Goal: Navigation & Orientation: Understand site structure

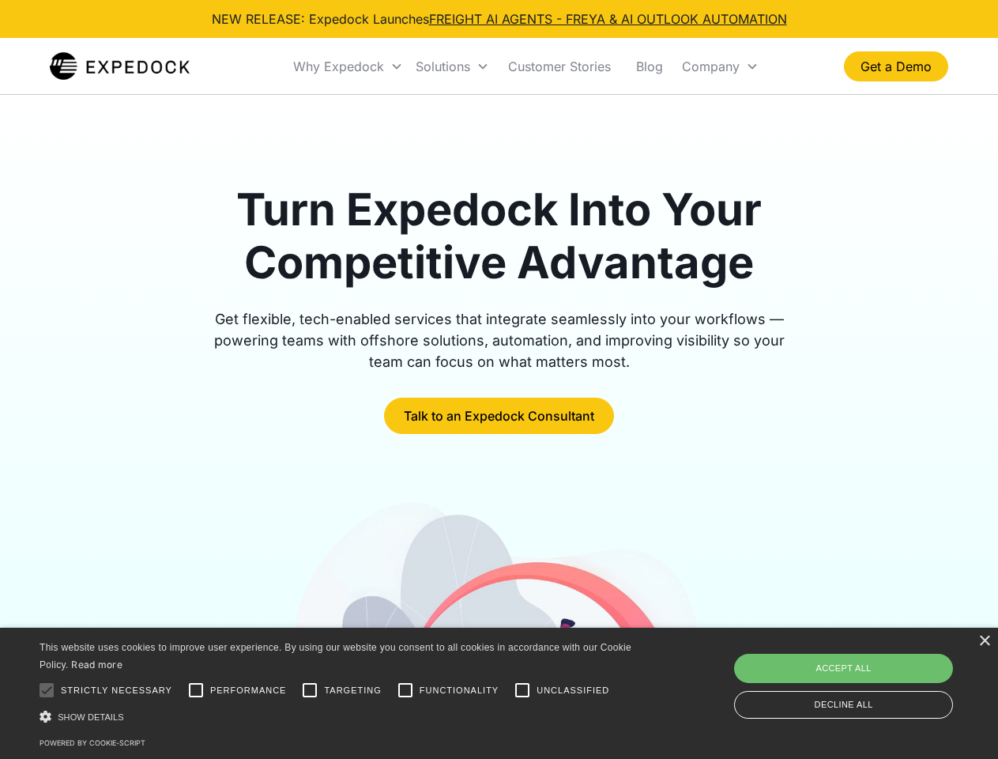
click at [349, 66] on div "Why Expedock" at bounding box center [338, 66] width 91 height 16
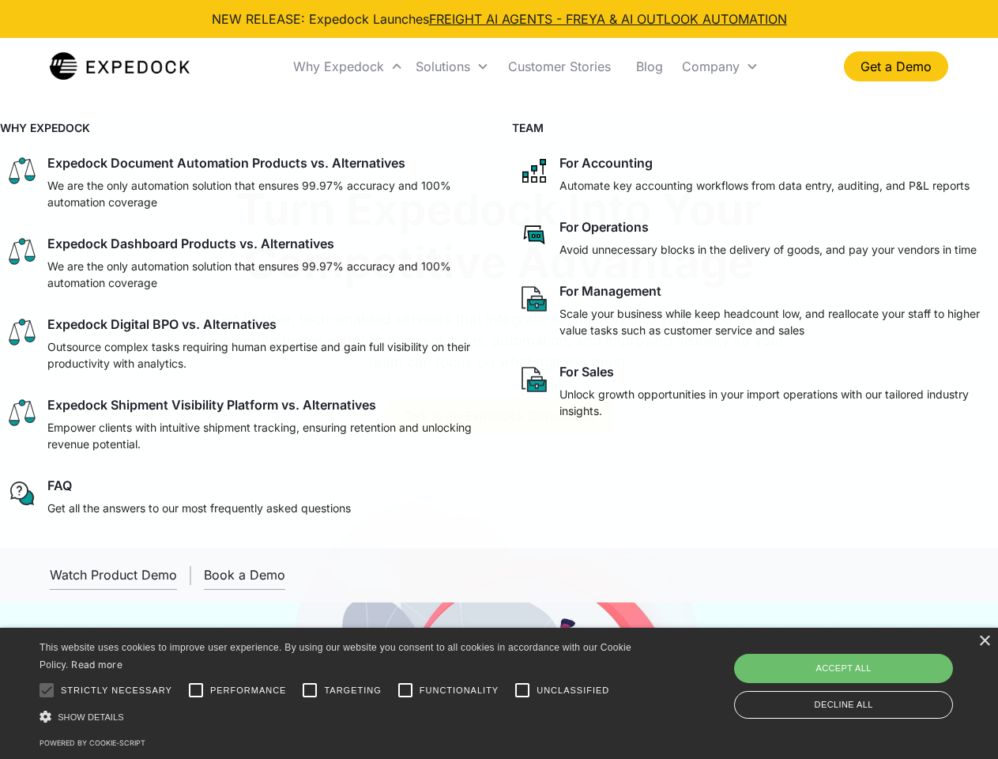
click at [452, 66] on div "Solutions" at bounding box center [443, 66] width 55 height 16
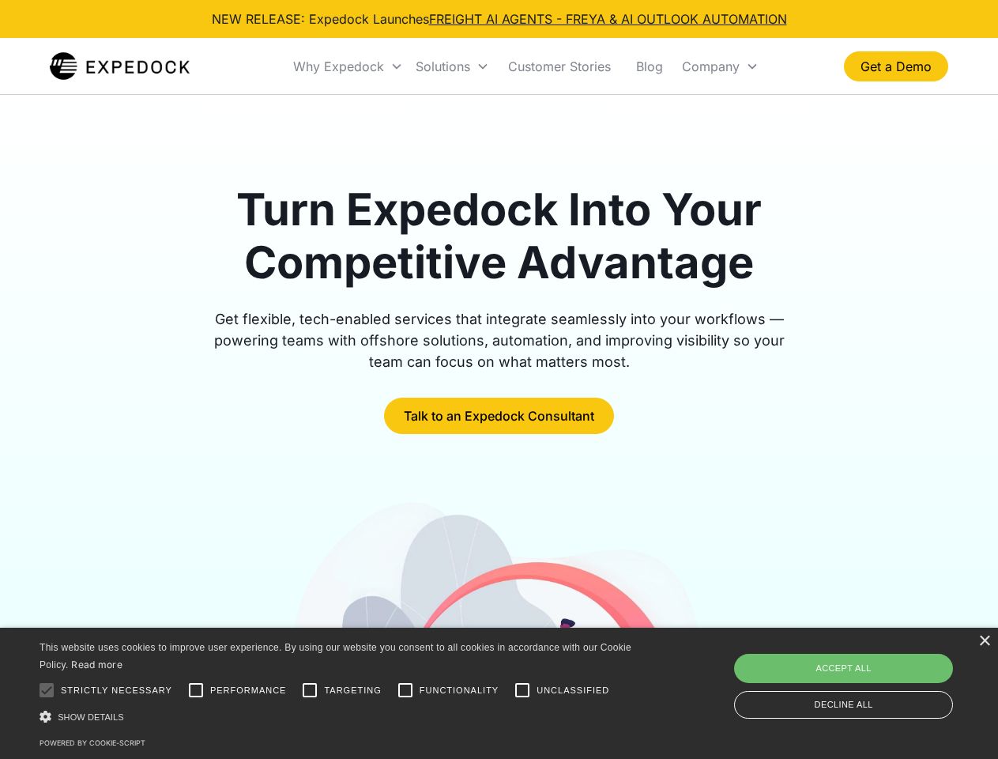
click at [720, 66] on div "Company" at bounding box center [711, 66] width 58 height 16
click at [47, 690] on div at bounding box center [47, 690] width 32 height 32
click at [196, 690] on input "Performance" at bounding box center [196, 690] width 32 height 32
checkbox input "true"
click at [310, 690] on input "Targeting" at bounding box center [310, 690] width 32 height 32
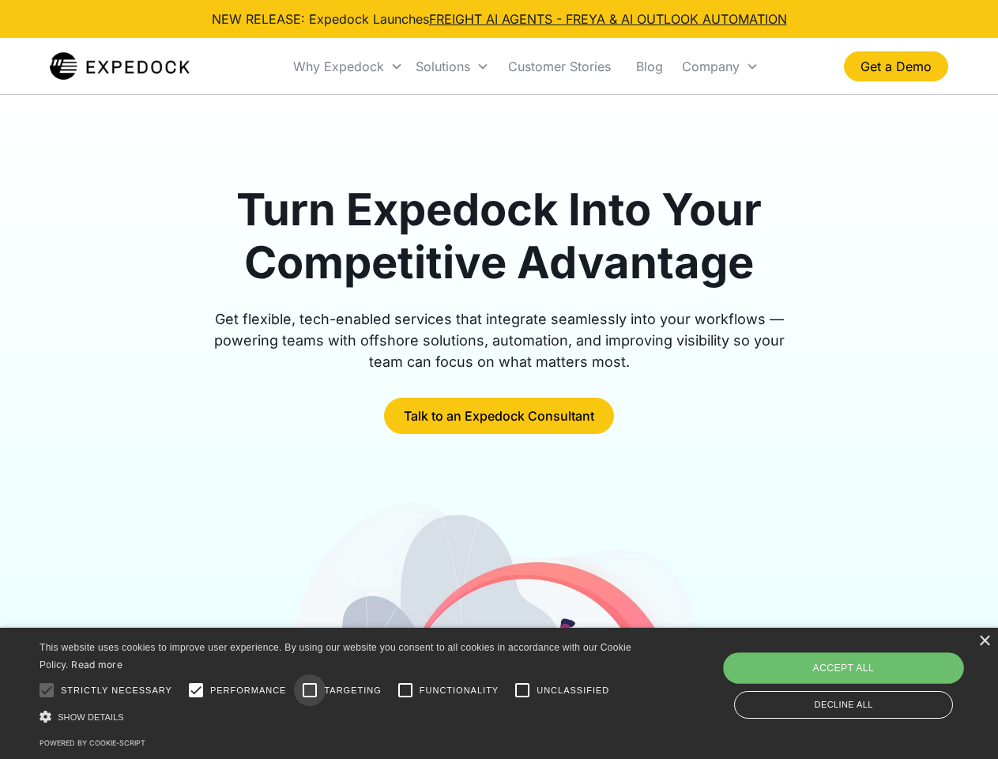
checkbox input "true"
click at [405, 690] on input "Functionality" at bounding box center [406, 690] width 32 height 32
checkbox input "true"
click at [522, 690] on input "Unclassified" at bounding box center [523, 690] width 32 height 32
checkbox input "true"
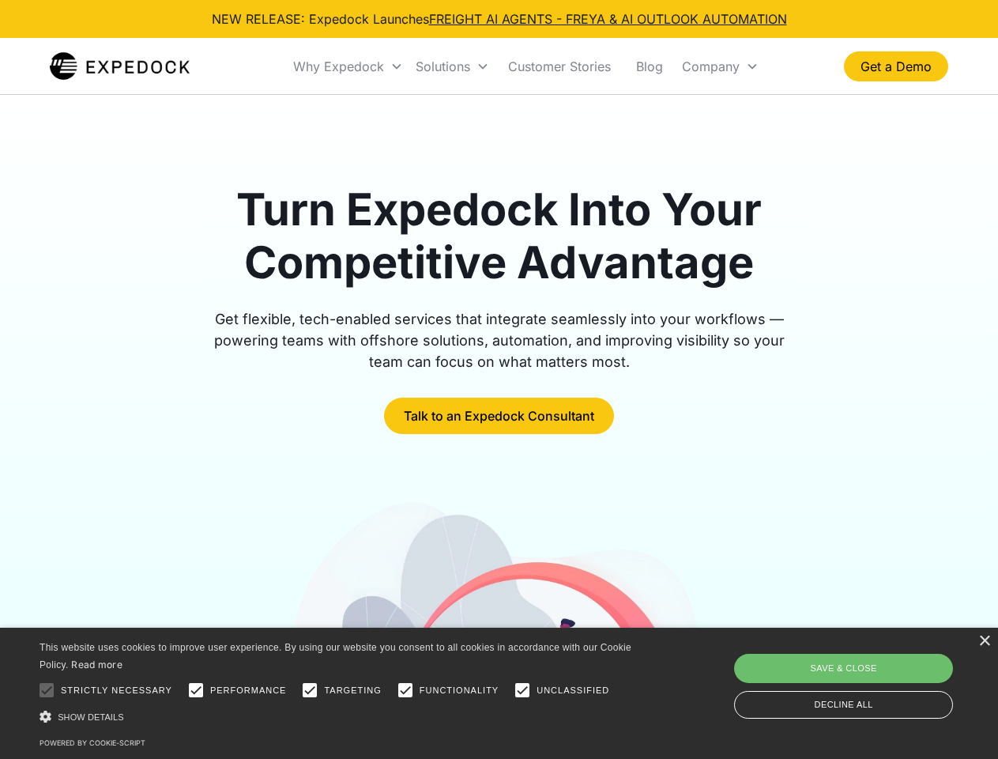
click at [338, 716] on div "Show details Hide details" at bounding box center [339, 716] width 598 height 17
